Goal: Find specific page/section: Find specific page/section

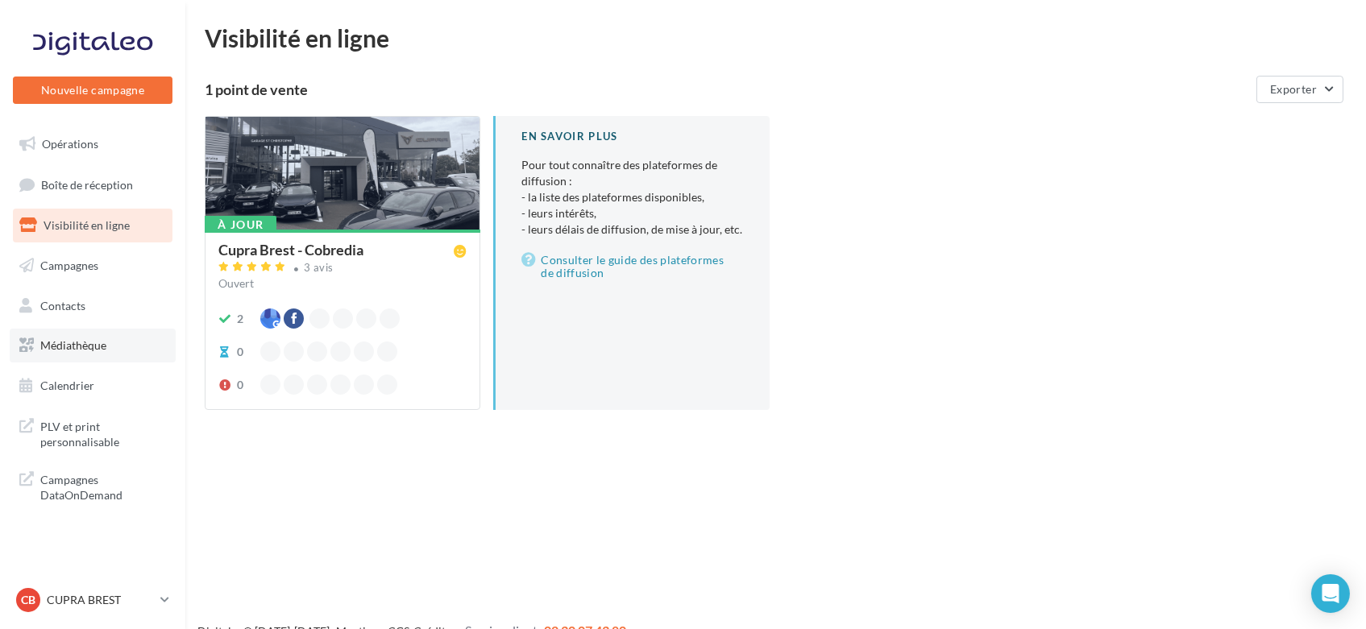
click at [79, 354] on link "Médiathèque" at bounding box center [93, 346] width 166 height 34
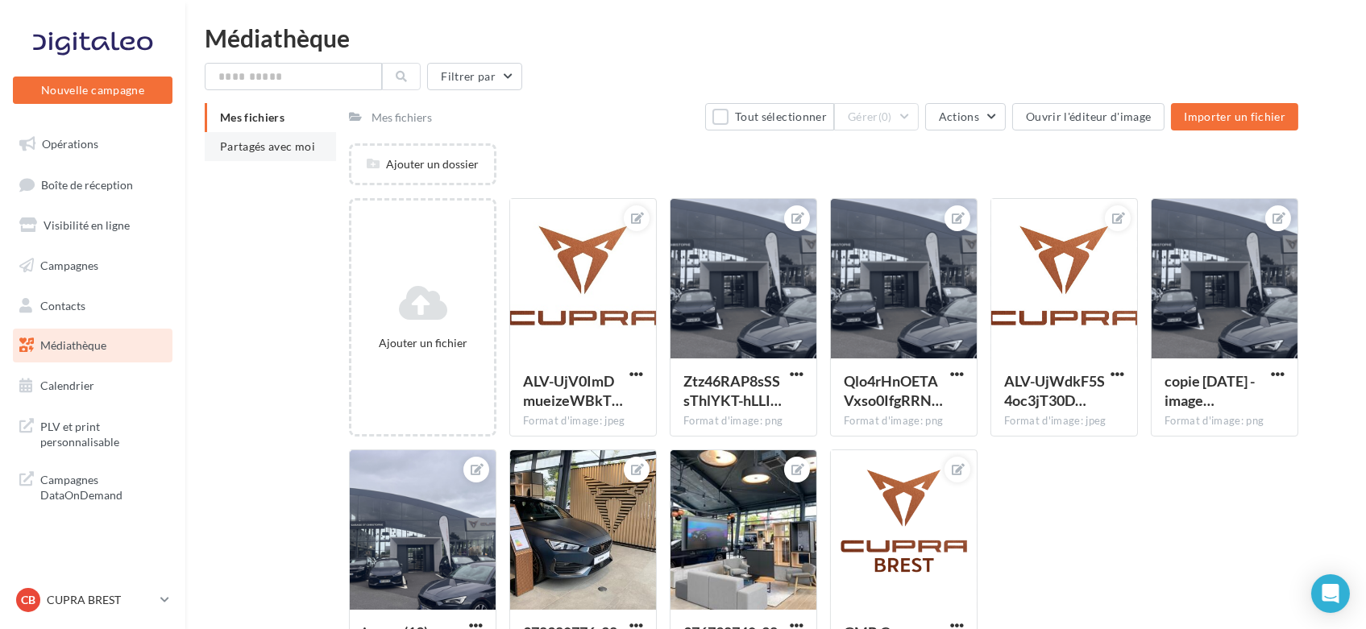
click at [277, 148] on span "Partagés avec moi" at bounding box center [267, 146] width 95 height 14
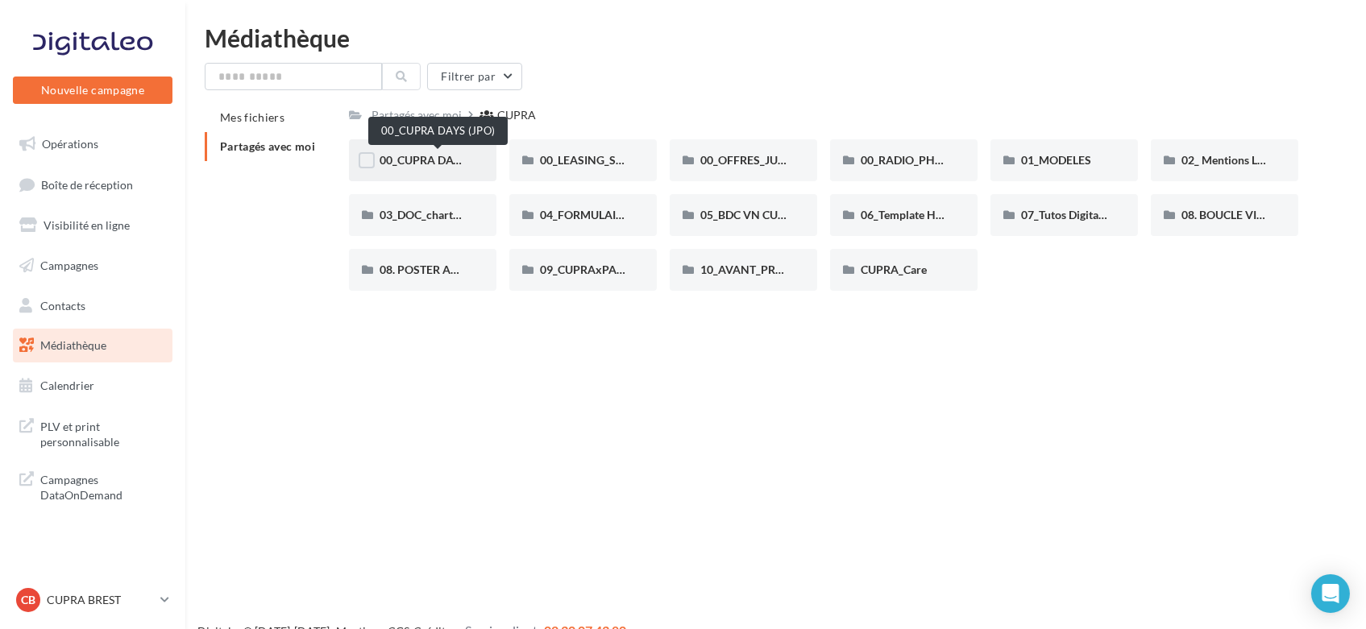
click at [413, 176] on div "00_CUPRA DAYS (JPO)" at bounding box center [422, 160] width 147 height 42
